Goal: Information Seeking & Learning: Learn about a topic

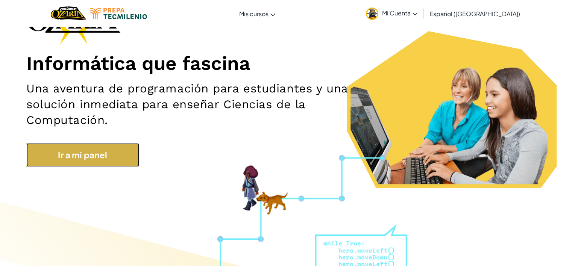
click at [114, 153] on link "Ir a mi panel" at bounding box center [82, 155] width 113 height 24
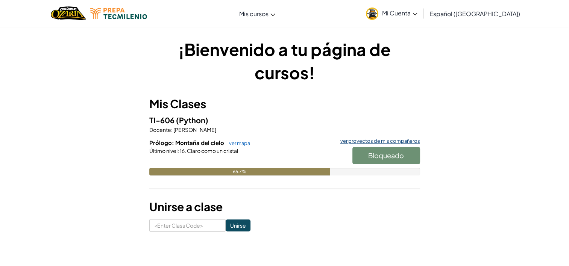
click at [377, 142] on link "ver proyectos de mis compañeros" at bounding box center [377, 141] width 83 height 5
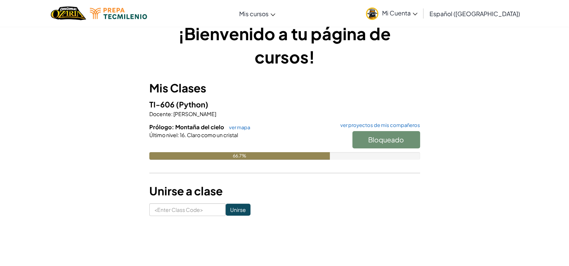
click at [395, 138] on div "Bloqueado" at bounding box center [382, 141] width 75 height 21
click at [278, 141] on div at bounding box center [284, 146] width 271 height 14
click at [364, 137] on div "Bloqueado" at bounding box center [382, 141] width 75 height 21
click at [235, 128] on link "ver mapa" at bounding box center [237, 127] width 25 height 6
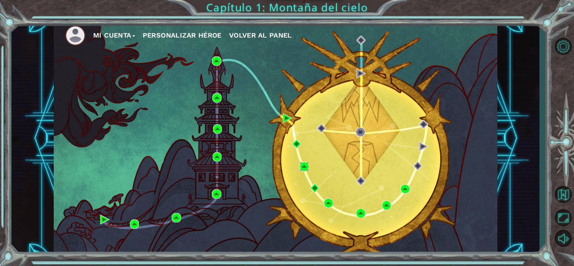
click at [304, 164] on img at bounding box center [304, 166] width 9 height 9
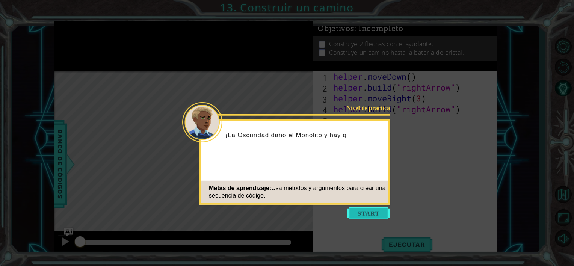
click at [355, 210] on button "Start" at bounding box center [368, 214] width 43 height 12
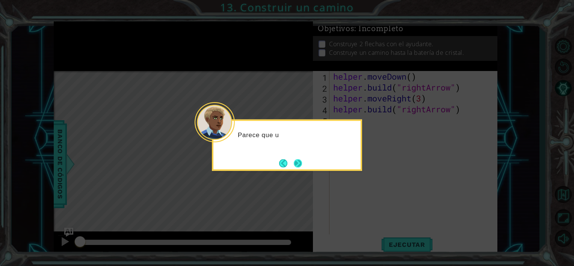
click at [300, 162] on button "Next" at bounding box center [298, 164] width 10 height 10
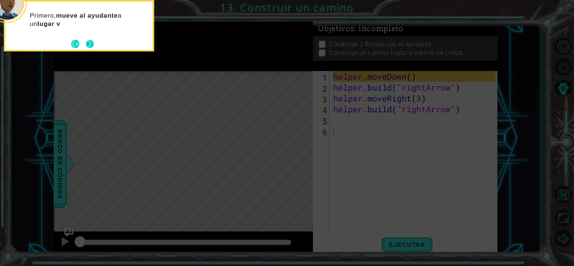
click at [86, 42] on button "Next" at bounding box center [90, 43] width 9 height 9
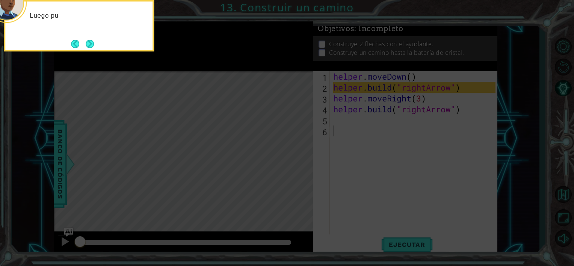
click at [86, 42] on button "Next" at bounding box center [90, 43] width 11 height 11
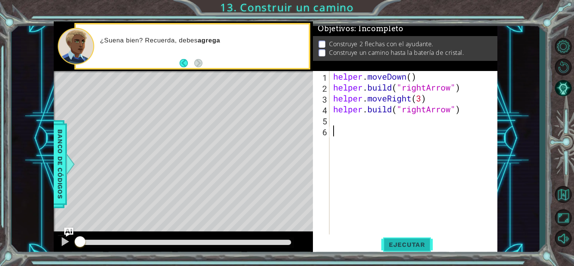
click at [423, 241] on button "Ejecutar" at bounding box center [408, 245] width 52 height 18
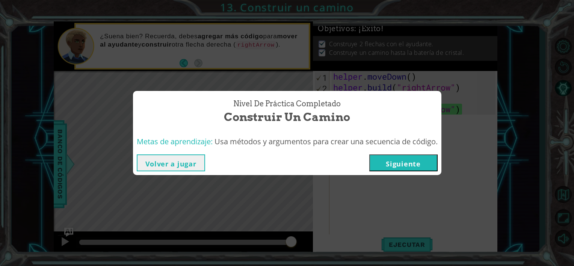
click at [173, 165] on button "Volver a jugar" at bounding box center [171, 163] width 68 height 17
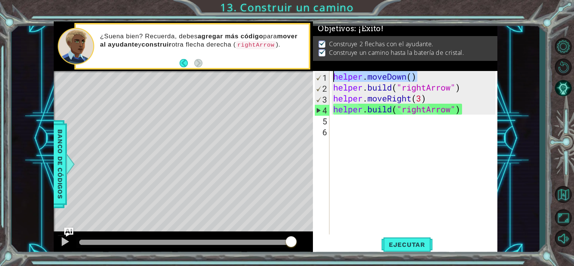
drag, startPoint x: 423, startPoint y: 79, endPoint x: 328, endPoint y: 77, distance: 95.5
click at [328, 77] on div "1 2 3 4 5 6 helper . moveDown ( ) helper . build ( "rightArrow" ) helper . move…" at bounding box center [404, 153] width 183 height 164
type textarea "helper.moveDown()"
click at [414, 152] on div "helper . moveDown ( ) helper . build ( "rightArrow" ) helper . moveRight ( 3 ) …" at bounding box center [416, 163] width 168 height 185
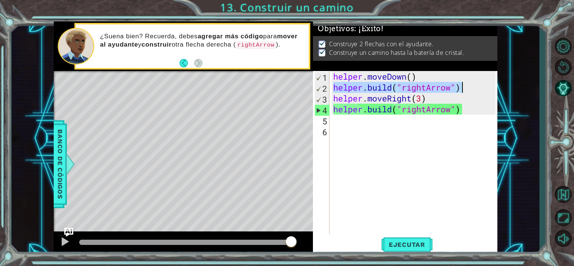
drag, startPoint x: 333, startPoint y: 86, endPoint x: 465, endPoint y: 88, distance: 131.6
click at [465, 88] on div "helper . moveDown ( ) helper . build ( "rightArrow" ) helper . moveRight ( 3 ) …" at bounding box center [416, 163] width 168 height 185
type textarea "[DOMAIN_NAME]("rightArrow")"
click at [391, 197] on div "helper . moveDown ( ) helper . build ( "rightArrow" ) helper . moveRight ( 3 ) …" at bounding box center [416, 163] width 168 height 185
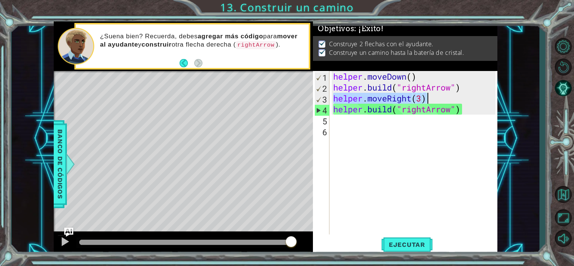
drag, startPoint x: 334, startPoint y: 99, endPoint x: 429, endPoint y: 94, distance: 94.5
click at [429, 94] on div "helper . moveDown ( ) helper . build ( "rightArrow" ) helper . moveRight ( 3 ) …" at bounding box center [416, 163] width 168 height 185
type textarea "helper.moveRight(3)"
click at [377, 168] on div "helper . moveDown ( ) helper . build ( "rightArrow" ) helper . moveRight ( 3 ) …" at bounding box center [416, 163] width 168 height 185
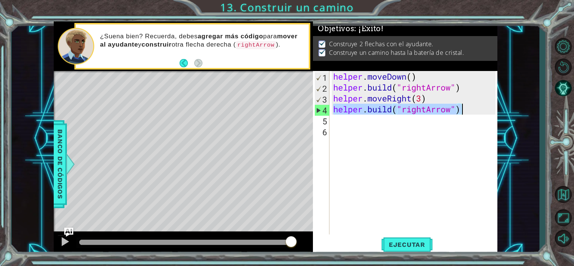
drag, startPoint x: 332, startPoint y: 109, endPoint x: 461, endPoint y: 109, distance: 128.9
click at [461, 109] on div "helper . moveDown ( ) helper . build ( "rightArrow" ) helper . moveRight ( 3 ) …" at bounding box center [416, 163] width 168 height 185
type textarea "[DOMAIN_NAME]("rightArrow")"
drag, startPoint x: 562, startPoint y: 198, endPoint x: 404, endPoint y: 191, distance: 158.8
click at [404, 191] on div "helper . moveDown ( ) helper . build ( "rightArrow" ) helper . moveRight ( 3 ) …" at bounding box center [416, 163] width 168 height 185
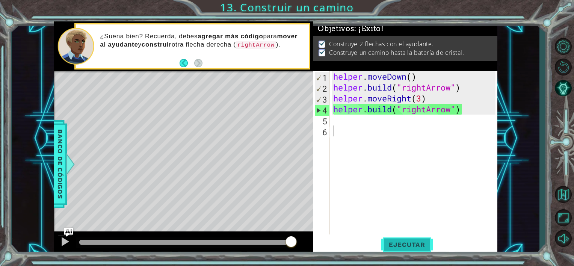
click at [409, 248] on span "Ejecutar" at bounding box center [408, 245] width 52 height 8
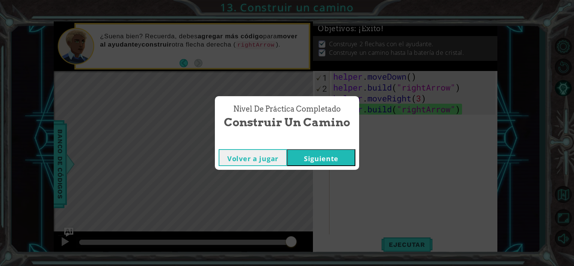
click at [302, 162] on button "Siguiente" at bounding box center [321, 157] width 68 height 17
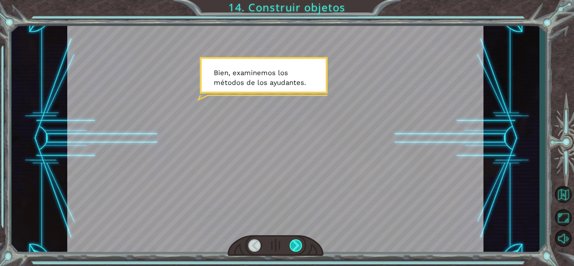
click at [298, 244] on div at bounding box center [296, 245] width 13 height 13
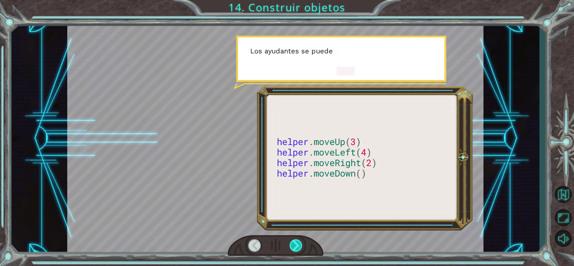
click at [298, 244] on div at bounding box center [296, 245] width 13 height 13
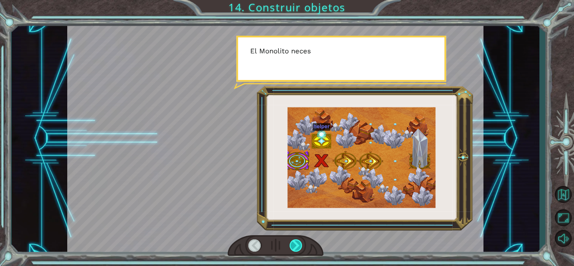
click at [298, 244] on div at bounding box center [296, 245] width 13 height 13
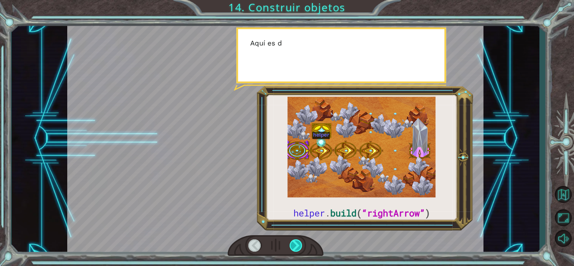
click at [298, 244] on div at bounding box center [296, 245] width 13 height 13
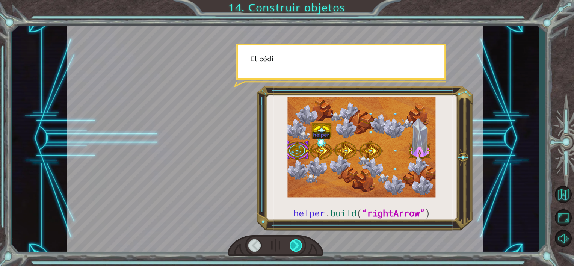
click at [298, 244] on div at bounding box center [296, 245] width 13 height 13
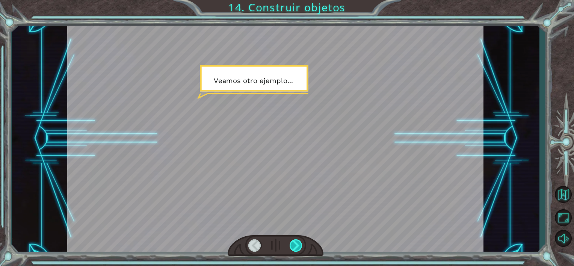
click at [298, 244] on div at bounding box center [296, 245] width 13 height 13
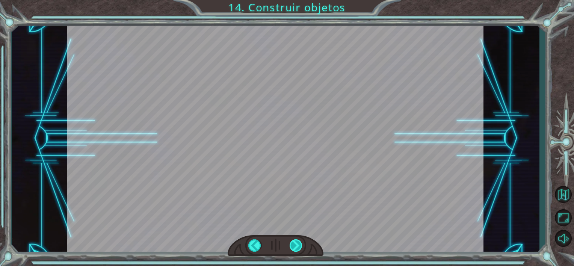
click at [298, 0] on div "helper . build ( “rightArrow” ) B i e n , e x a m i n e m o s l o s m é t o d o…" at bounding box center [287, 0] width 574 height 0
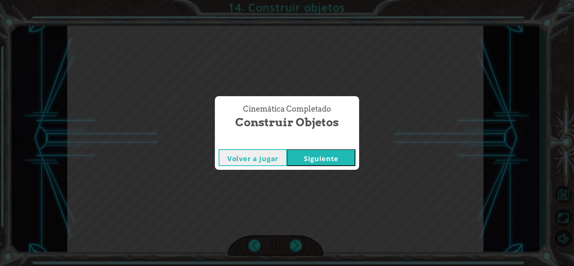
click at [335, 160] on button "Siguiente" at bounding box center [321, 157] width 68 height 17
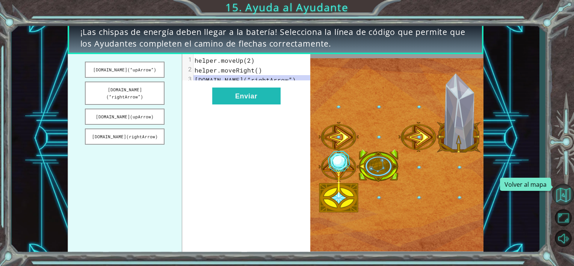
click at [567, 192] on button "Volver al mapa" at bounding box center [564, 195] width 22 height 22
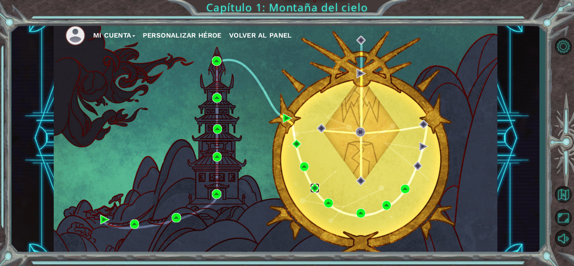
click at [314, 186] on img at bounding box center [315, 187] width 9 height 9
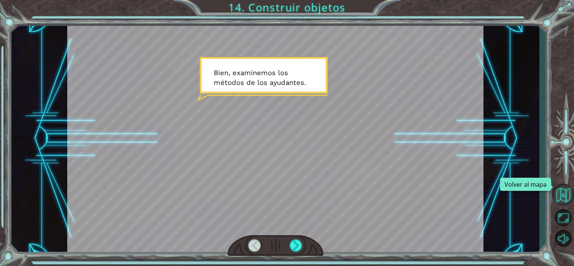
click at [561, 194] on button "Volver al mapa" at bounding box center [564, 195] width 22 height 22
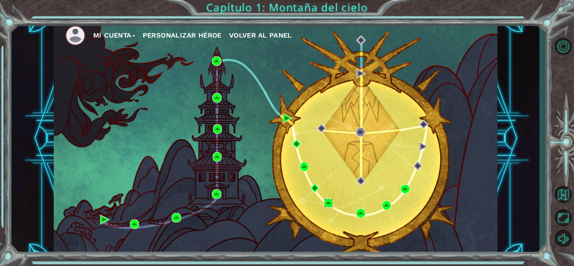
click at [328, 201] on img at bounding box center [328, 202] width 9 height 9
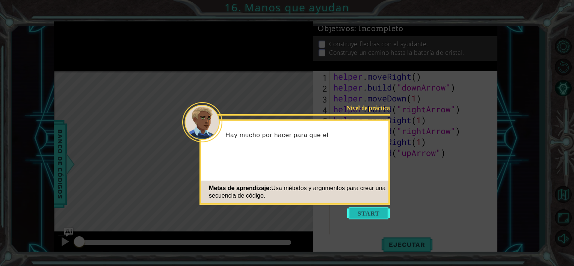
click at [377, 217] on button "Start" at bounding box center [368, 214] width 43 height 12
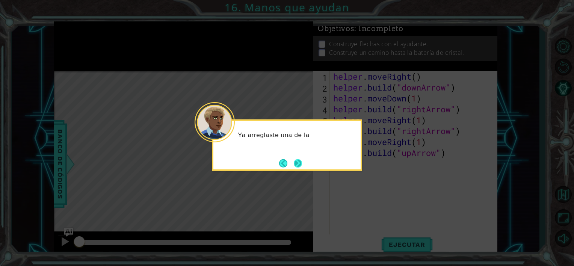
click at [299, 163] on button "Next" at bounding box center [298, 163] width 9 height 9
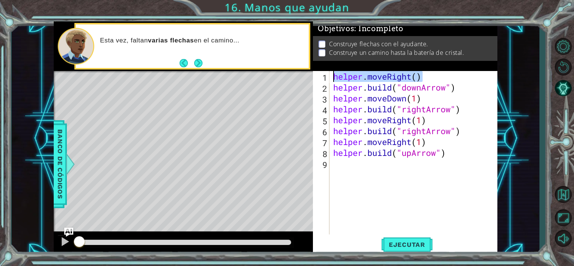
drag, startPoint x: 422, startPoint y: 76, endPoint x: 331, endPoint y: 79, distance: 91.4
click at [331, 79] on div "1 2 3 4 5 6 7 8 9 helper . moveRight ( ) helper . build ( "downArrow" ) helper …" at bounding box center [404, 153] width 183 height 164
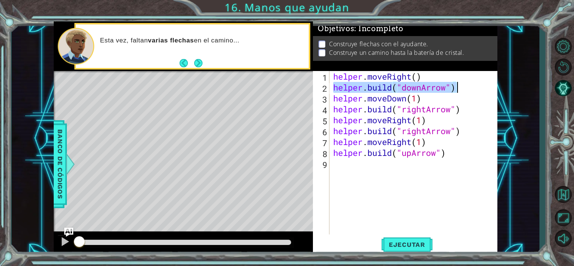
drag, startPoint x: 333, startPoint y: 86, endPoint x: 460, endPoint y: 84, distance: 127.1
click at [460, 84] on div "helper . moveRight ( ) helper . build ( "downArrow" ) helper . moveDown ( 1 ) h…" at bounding box center [416, 163] width 168 height 185
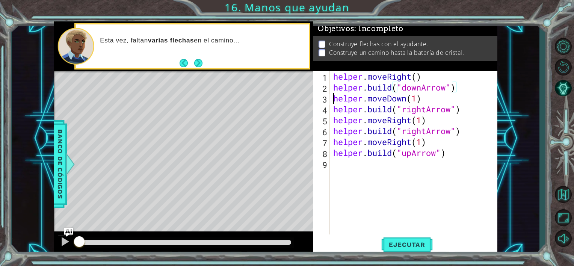
click at [332, 101] on div "helper . moveRight ( ) helper . build ( "downArrow" ) helper . moveDown ( 1 ) h…" at bounding box center [416, 163] width 168 height 185
drag, startPoint x: 332, startPoint y: 101, endPoint x: 427, endPoint y: 101, distance: 94.7
click at [427, 101] on div "helper . moveRight ( ) helper . build ( "downArrow" ) helper . moveDown ( 1 ) h…" at bounding box center [416, 163] width 168 height 185
drag, startPoint x: 333, startPoint y: 109, endPoint x: 471, endPoint y: 108, distance: 137.2
click at [471, 108] on div "helper . moveRight ( ) helper . build ( "downArrow" ) helper . moveDown ( 1 ) h…" at bounding box center [416, 163] width 168 height 185
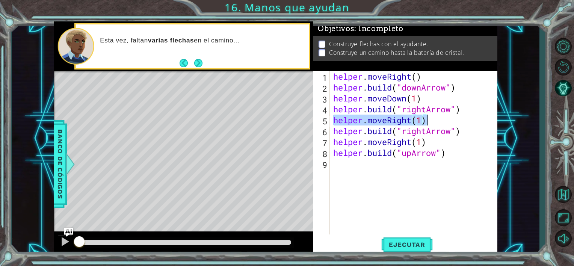
drag, startPoint x: 333, startPoint y: 122, endPoint x: 429, endPoint y: 117, distance: 95.6
click at [429, 117] on div "helper . moveRight ( ) helper . build ( "downArrow" ) helper . moveDown ( 1 ) h…" at bounding box center [416, 163] width 168 height 185
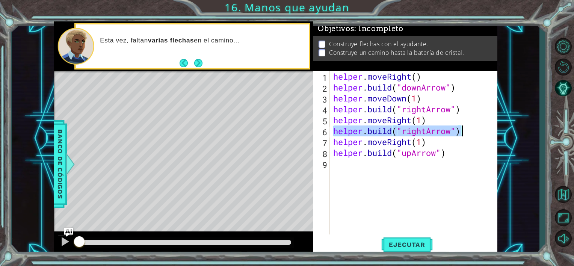
drag, startPoint x: 334, startPoint y: 132, endPoint x: 463, endPoint y: 131, distance: 129.3
click at [463, 131] on div "helper . moveRight ( ) helper . build ( "downArrow" ) helper . moveDown ( 1 ) h…" at bounding box center [416, 163] width 168 height 185
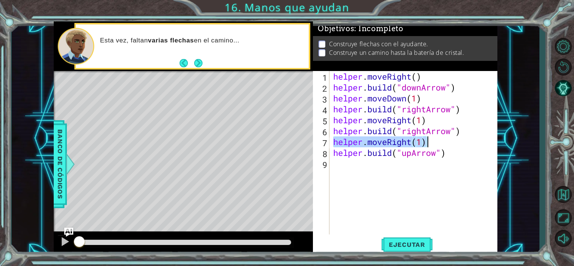
drag, startPoint x: 334, startPoint y: 142, endPoint x: 429, endPoint y: 142, distance: 94.7
click at [429, 142] on div "helper . moveRight ( ) helper . build ( "downArrow" ) helper . moveDown ( 1 ) h…" at bounding box center [416, 163] width 168 height 185
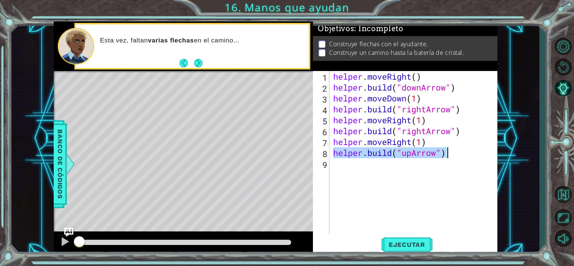
drag, startPoint x: 333, startPoint y: 154, endPoint x: 454, endPoint y: 154, distance: 121.1
click at [454, 154] on div "helper . moveRight ( ) helper . build ( "downArrow" ) helper . moveDown ( 1 ) h…" at bounding box center [416, 163] width 168 height 185
type textarea "[DOMAIN_NAME]("upArrow")"
click at [429, 245] on span "Ejecutar" at bounding box center [408, 245] width 52 height 8
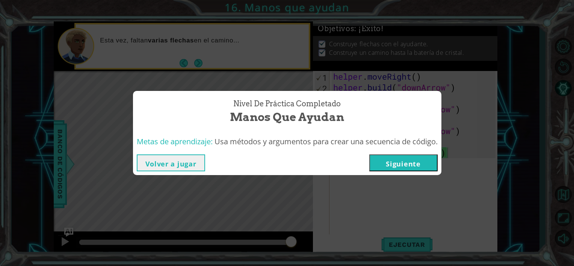
click at [415, 167] on button "Siguiente" at bounding box center [404, 163] width 68 height 17
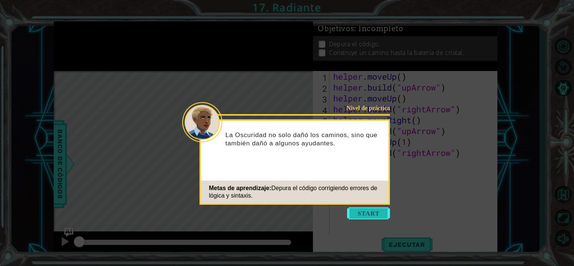
drag, startPoint x: 375, startPoint y: 209, endPoint x: 363, endPoint y: 213, distance: 12.7
click at [363, 213] on button "Start" at bounding box center [368, 214] width 43 height 12
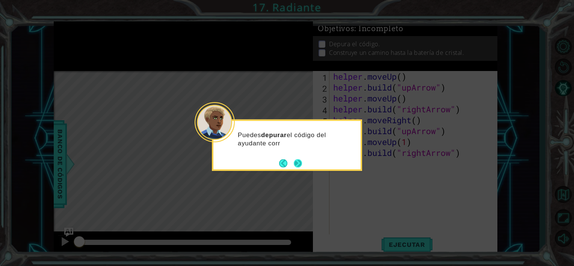
click at [298, 161] on button "Next" at bounding box center [298, 164] width 10 height 10
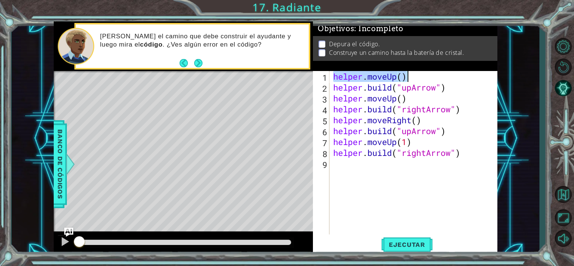
drag, startPoint x: 333, startPoint y: 73, endPoint x: 411, endPoint y: 76, distance: 77.5
click at [411, 76] on div "helper . moveUp ( ) helper . build ( "upArrow" ) helper . moveUp ( ) helper . b…" at bounding box center [416, 163] width 168 height 185
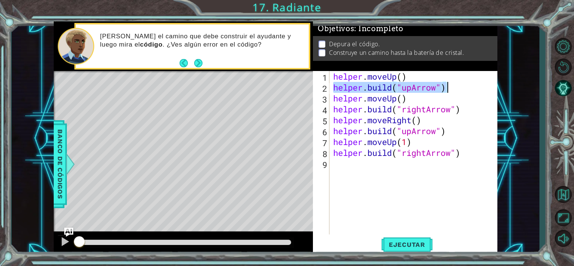
drag, startPoint x: 333, startPoint y: 89, endPoint x: 451, endPoint y: 89, distance: 117.3
click at [451, 89] on div "helper . moveUp ( ) helper . build ( "upArrow" ) helper . moveUp ( ) helper . b…" at bounding box center [416, 163] width 168 height 185
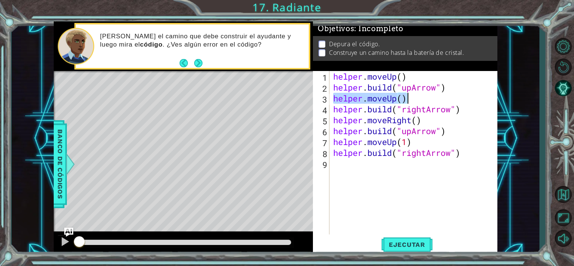
drag, startPoint x: 334, startPoint y: 98, endPoint x: 409, endPoint y: 97, distance: 75.2
click at [409, 97] on div "helper . moveUp ( ) helper . build ( "upArrow" ) helper . moveUp ( ) helper . b…" at bounding box center [416, 163] width 168 height 185
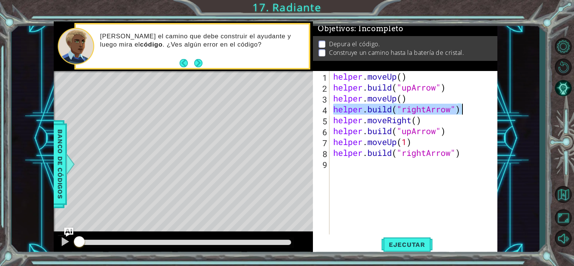
drag, startPoint x: 332, startPoint y: 114, endPoint x: 477, endPoint y: 111, distance: 145.2
click at [477, 111] on div "helper . moveUp ( ) helper . build ( "upArrow" ) helper . moveUp ( ) helper . b…" at bounding box center [416, 163] width 168 height 185
type textarea "[DOMAIN_NAME]("rightArrow")"
click at [381, 199] on div "helper . moveUp ( ) helper . build ( "upArrow" ) helper . moveUp ( ) helper . b…" at bounding box center [416, 163] width 168 height 185
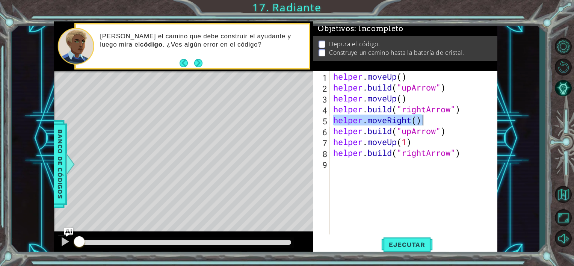
drag, startPoint x: 332, startPoint y: 120, endPoint x: 433, endPoint y: 118, distance: 100.8
click at [433, 118] on div "helper . moveUp ( ) helper . build ( "upArrow" ) helper . moveUp ( ) helper . b…" at bounding box center [416, 163] width 168 height 185
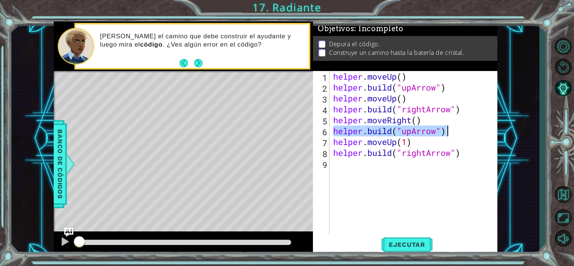
drag, startPoint x: 333, startPoint y: 131, endPoint x: 468, endPoint y: 133, distance: 135.4
click at [468, 133] on div "helper . moveUp ( ) helper . build ( "upArrow" ) helper . moveUp ( ) helper . b…" at bounding box center [416, 163] width 168 height 185
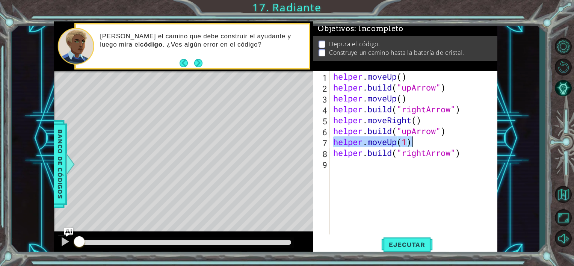
drag, startPoint x: 333, startPoint y: 143, endPoint x: 421, endPoint y: 144, distance: 88.4
click at [421, 144] on div "helper . moveUp ( ) helper . build ( "upArrow" ) helper . moveUp ( ) helper . b…" at bounding box center [416, 163] width 168 height 185
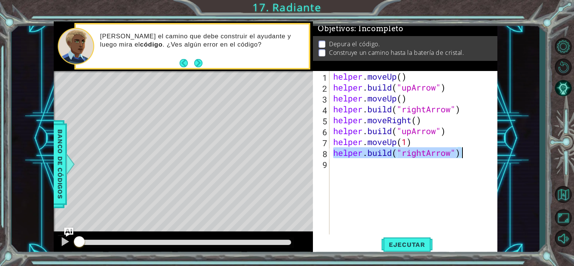
drag, startPoint x: 333, startPoint y: 153, endPoint x: 464, endPoint y: 156, distance: 130.9
click at [464, 156] on div "helper . moveUp ( ) helper . build ( "upArrow" ) helper . moveUp ( ) helper . b…" at bounding box center [416, 163] width 168 height 185
type textarea "[DOMAIN_NAME]("rightArrow")"
click at [418, 241] on span "Ejecutar" at bounding box center [408, 245] width 52 height 8
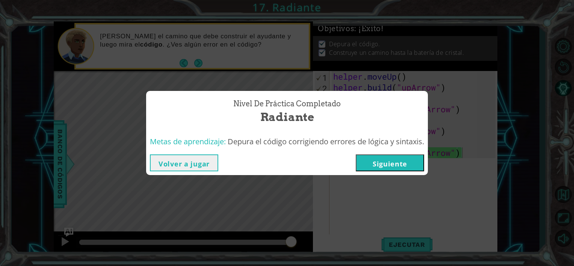
click at [409, 165] on button "Siguiente" at bounding box center [390, 163] width 68 height 17
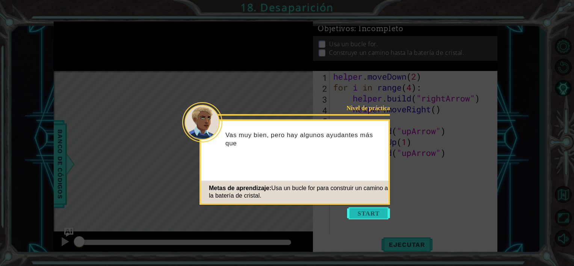
click at [368, 217] on button "Start" at bounding box center [368, 214] width 43 height 12
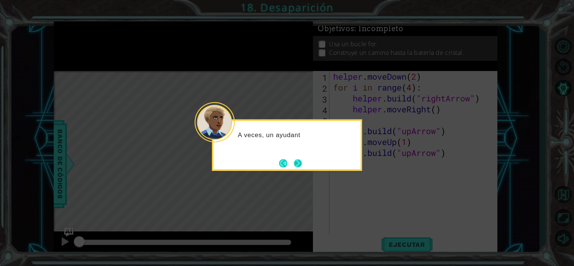
click at [303, 164] on button "Next" at bounding box center [297, 163] width 11 height 11
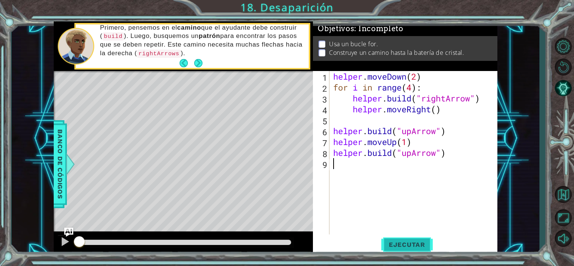
click at [413, 249] on button "Ejecutar" at bounding box center [408, 245] width 52 height 18
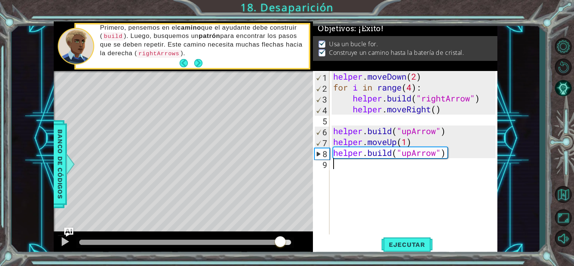
drag, startPoint x: 118, startPoint y: 239, endPoint x: 280, endPoint y: 232, distance: 162.6
click at [280, 232] on div at bounding box center [183, 244] width 259 height 24
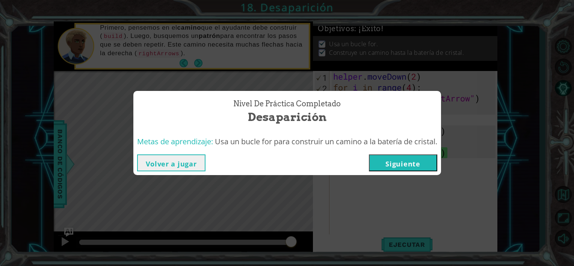
click at [417, 163] on button "Siguiente" at bounding box center [403, 163] width 68 height 17
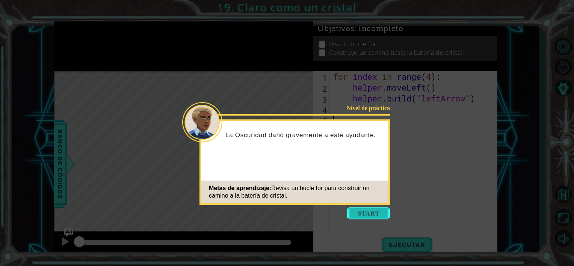
click at [367, 210] on button "Start" at bounding box center [368, 214] width 43 height 12
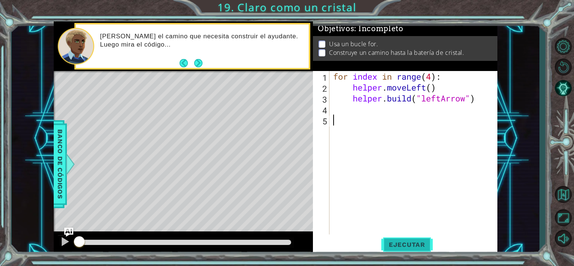
click at [411, 251] on button "Ejecutar" at bounding box center [408, 245] width 52 height 18
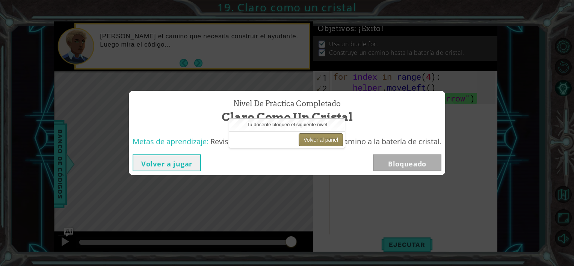
click at [317, 141] on button "Volver al panel" at bounding box center [321, 139] width 44 height 13
click at [329, 140] on button "Volver al panel" at bounding box center [321, 139] width 44 height 13
click at [173, 165] on button "Volver a jugar" at bounding box center [167, 163] width 68 height 17
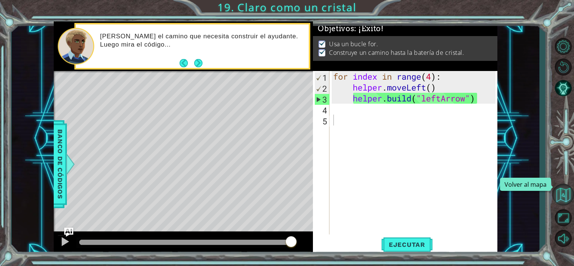
click at [565, 190] on button "Volver al mapa" at bounding box center [564, 195] width 22 height 22
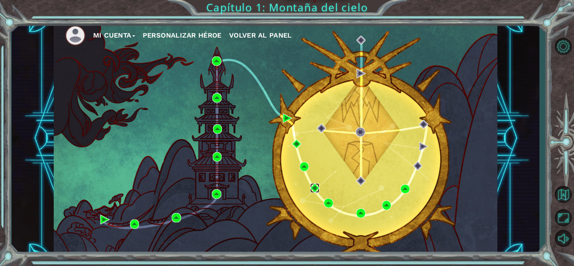
click at [317, 189] on img at bounding box center [315, 187] width 9 height 9
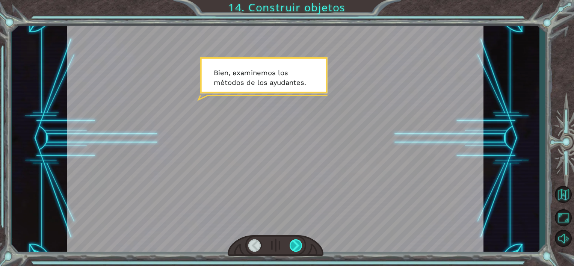
click at [294, 243] on div at bounding box center [296, 245] width 13 height 13
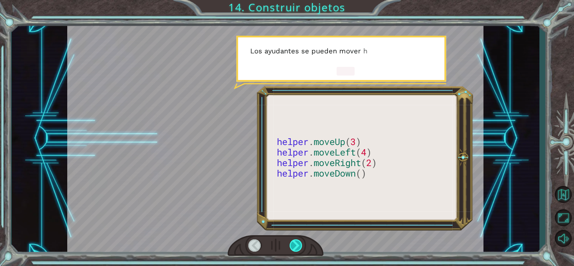
click at [294, 243] on div at bounding box center [296, 245] width 13 height 13
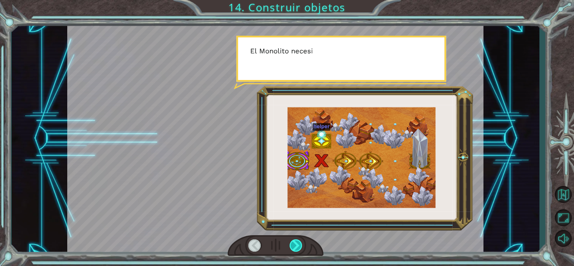
click at [294, 243] on div at bounding box center [296, 245] width 13 height 13
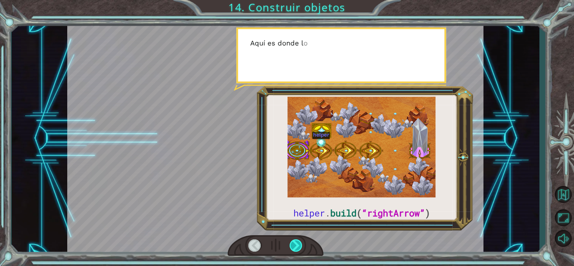
click at [294, 243] on div at bounding box center [296, 245] width 13 height 13
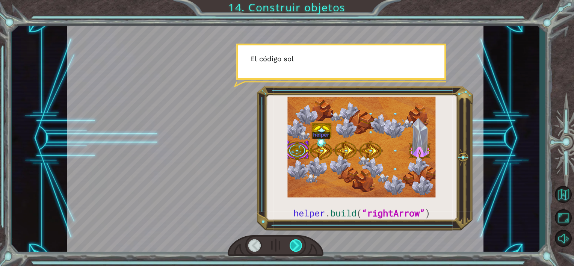
click at [294, 243] on div at bounding box center [296, 245] width 13 height 13
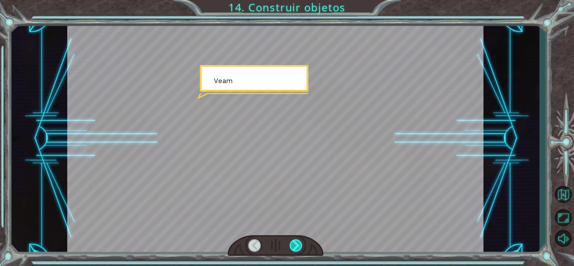
click at [294, 243] on div at bounding box center [296, 245] width 13 height 13
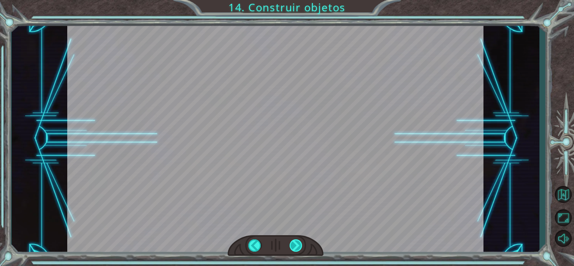
click at [294, 243] on div at bounding box center [296, 245] width 13 height 13
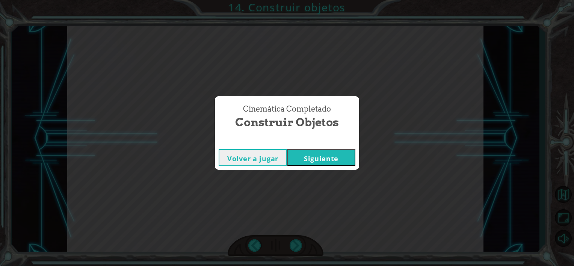
click at [316, 163] on button "Siguiente" at bounding box center [321, 157] width 68 height 17
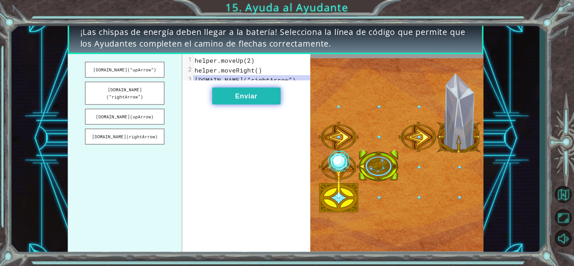
click at [230, 104] on button "Enviar" at bounding box center [246, 96] width 68 height 17
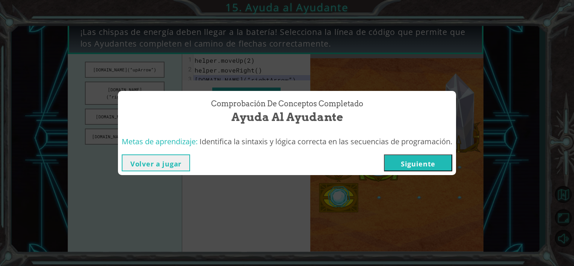
click at [412, 161] on button "Siguiente" at bounding box center [418, 163] width 68 height 17
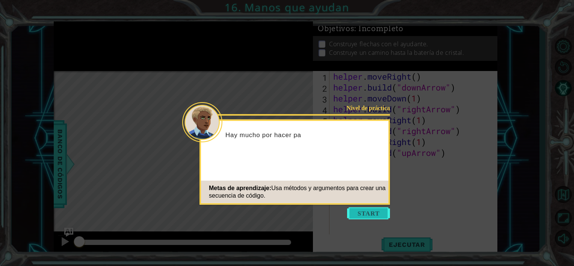
click at [369, 215] on button "Start" at bounding box center [368, 214] width 43 height 12
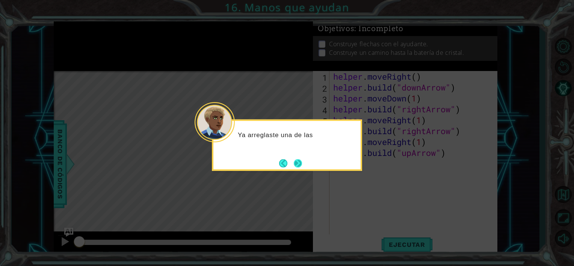
click at [298, 164] on button "Next" at bounding box center [298, 163] width 9 height 9
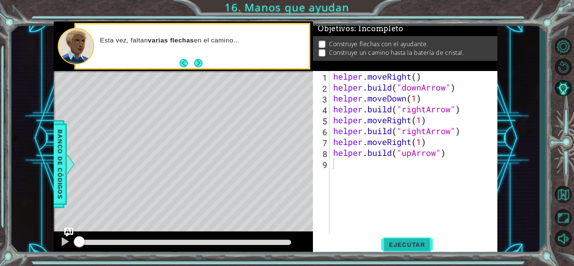
click at [428, 248] on span "Ejecutar" at bounding box center [408, 245] width 52 height 8
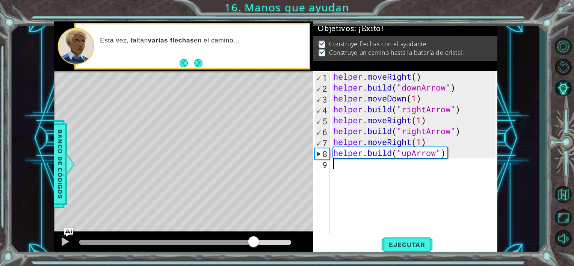
drag, startPoint x: 95, startPoint y: 245, endPoint x: 254, endPoint y: 233, distance: 159.8
click at [254, 233] on div at bounding box center [183, 244] width 259 height 24
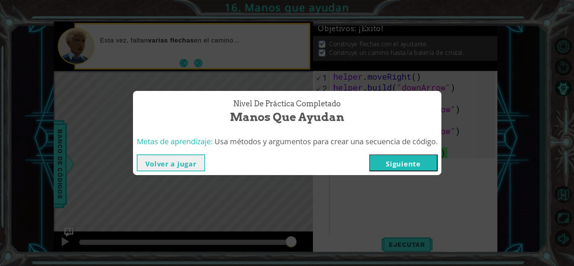
click at [402, 167] on button "Siguiente" at bounding box center [404, 163] width 68 height 17
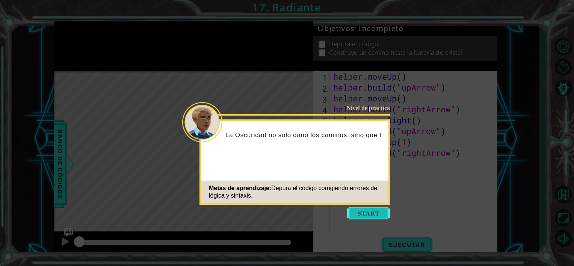
click at [370, 214] on button "Start" at bounding box center [368, 214] width 43 height 12
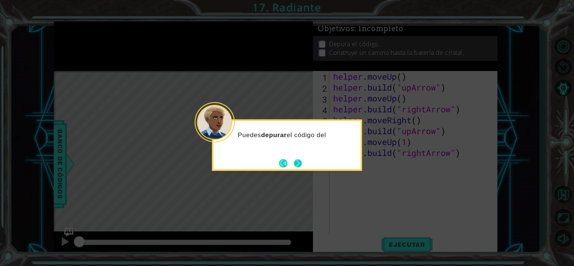
click at [297, 161] on button "Next" at bounding box center [298, 164] width 10 height 10
